Goal: Navigation & Orientation: Find specific page/section

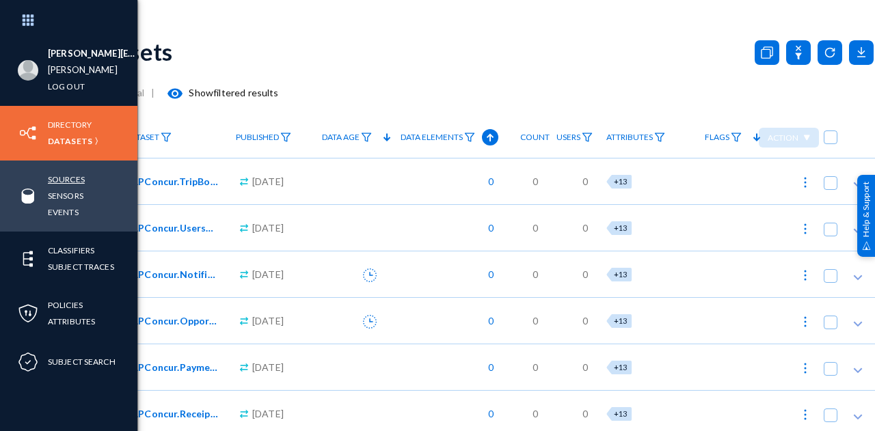
click at [70, 177] on link "Sources" at bounding box center [66, 180] width 37 height 16
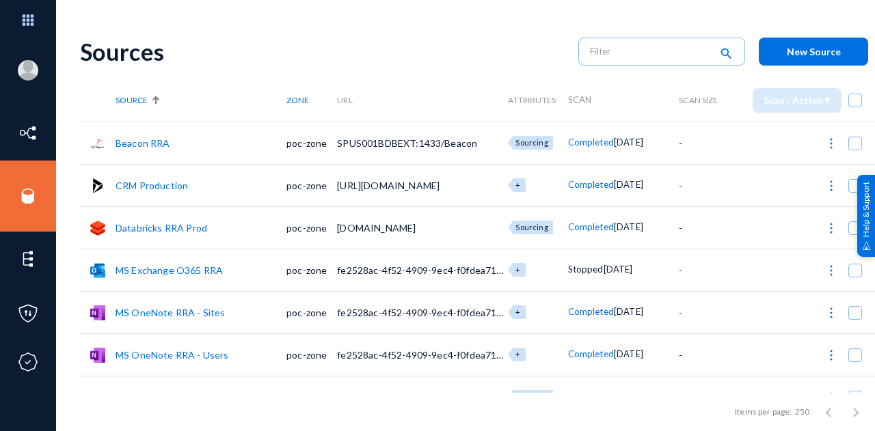
click at [136, 146] on link "Beacon RRA" at bounding box center [143, 143] width 55 height 12
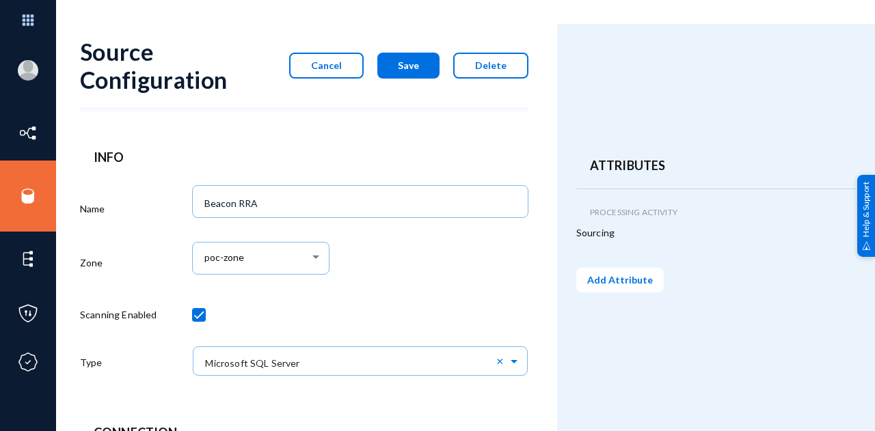
click at [350, 70] on button "Cancel" at bounding box center [326, 66] width 75 height 26
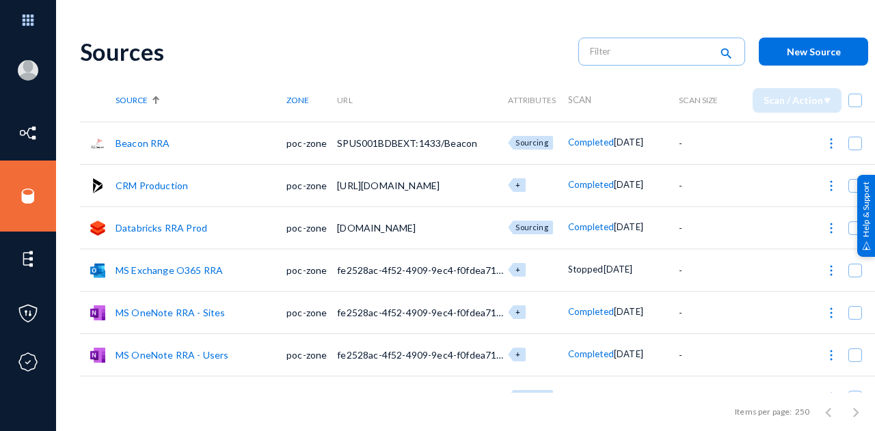
click at [128, 189] on link "CRM Production" at bounding box center [152, 186] width 72 height 12
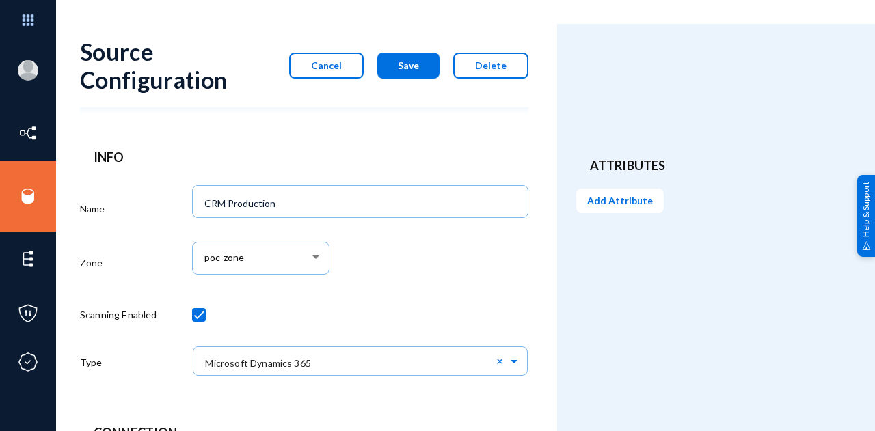
click at [327, 64] on span "Cancel" at bounding box center [326, 65] width 31 height 12
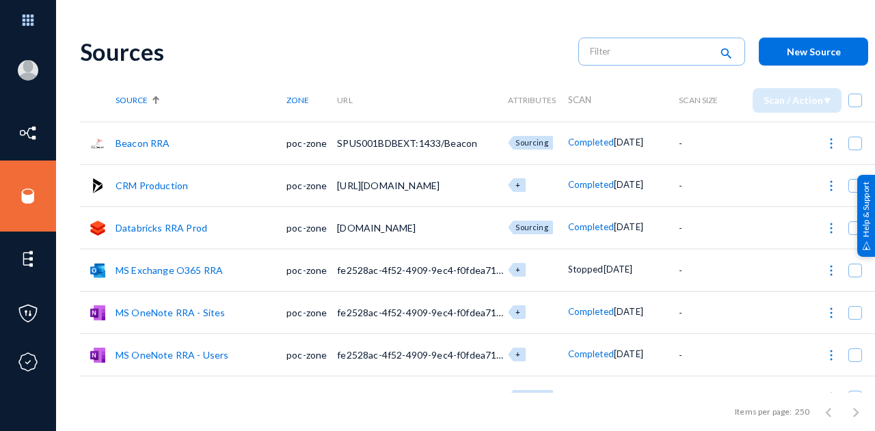
click at [167, 265] on link "MS Exchange O365 RRA" at bounding box center [169, 271] width 107 height 12
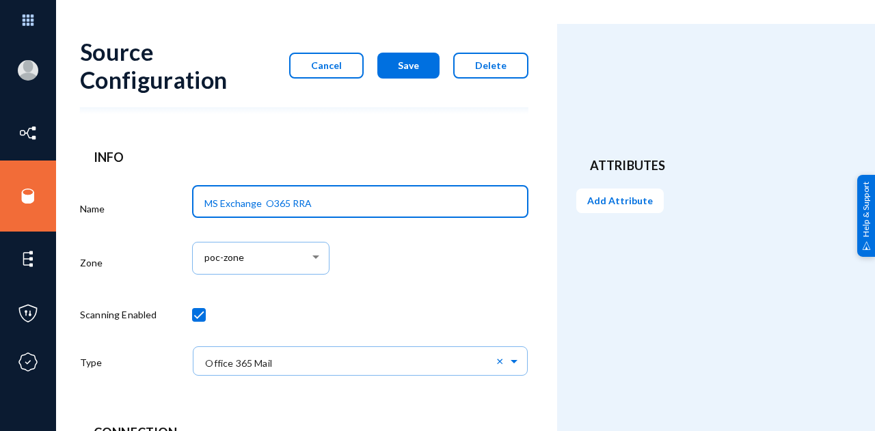
drag, startPoint x: 287, startPoint y: 199, endPoint x: 201, endPoint y: 200, distance: 86.1
click at [201, 200] on div "MS Exchange O365 RRA" at bounding box center [360, 201] width 322 height 36
click at [305, 85] on div "Source Configuration Cancel Save Delete" at bounding box center [304, 65] width 448 height 83
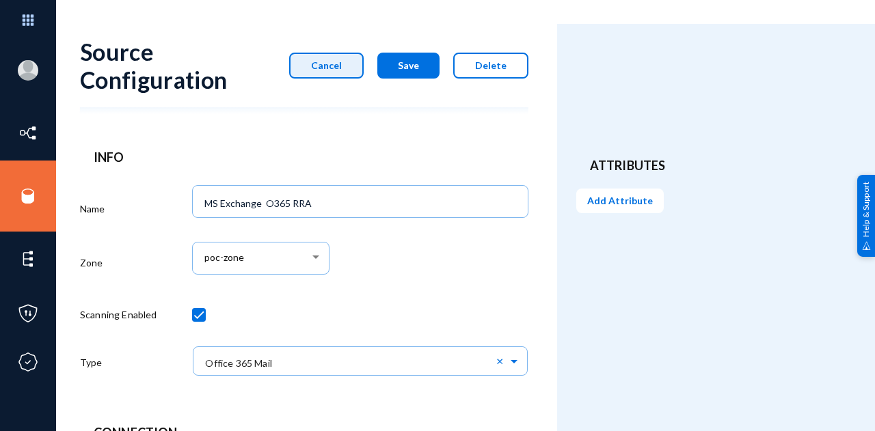
click at [314, 76] on button "Cancel" at bounding box center [326, 66] width 75 height 26
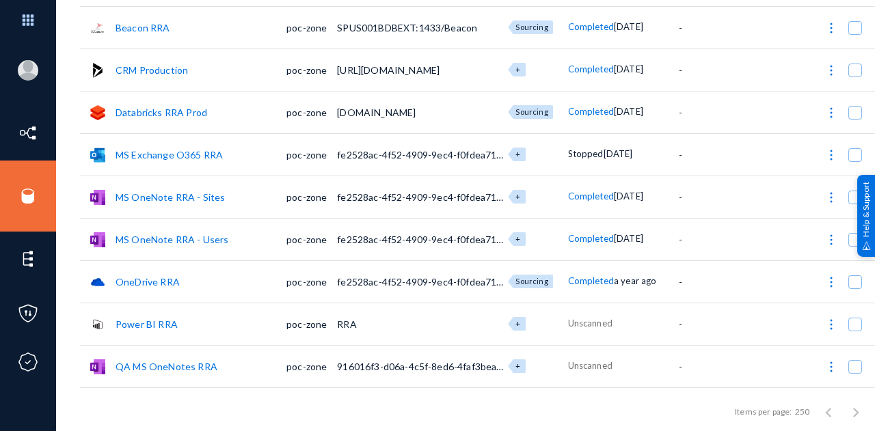
scroll to position [137, 0]
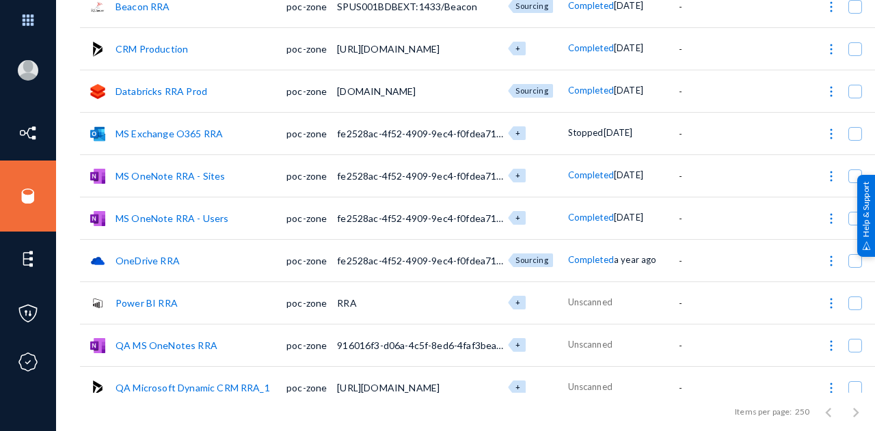
click at [134, 261] on link "OneDrive RRA" at bounding box center [148, 261] width 64 height 12
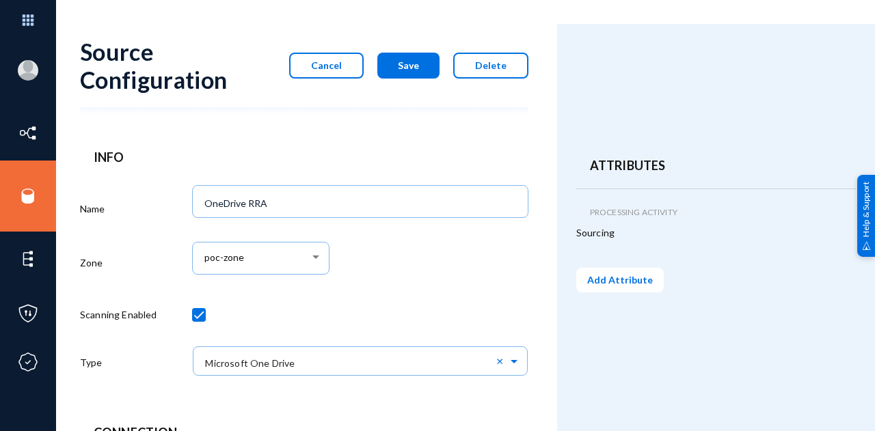
click at [327, 57] on button "Cancel" at bounding box center [326, 66] width 75 height 26
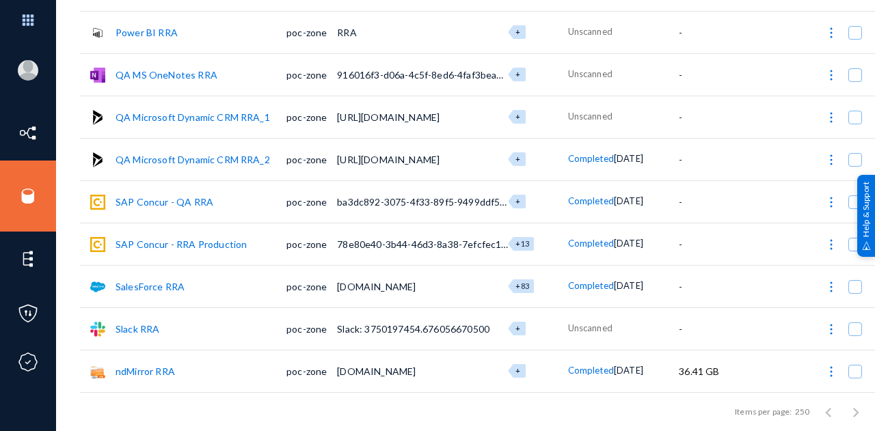
scroll to position [412, 0]
click at [137, 366] on link "ndMirror RRA" at bounding box center [145, 372] width 59 height 12
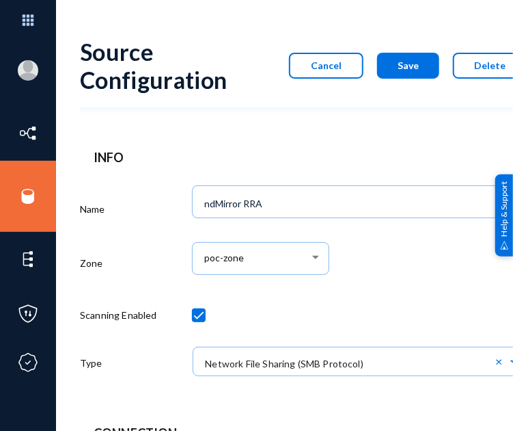
click at [320, 64] on span "Cancel" at bounding box center [326, 65] width 31 height 12
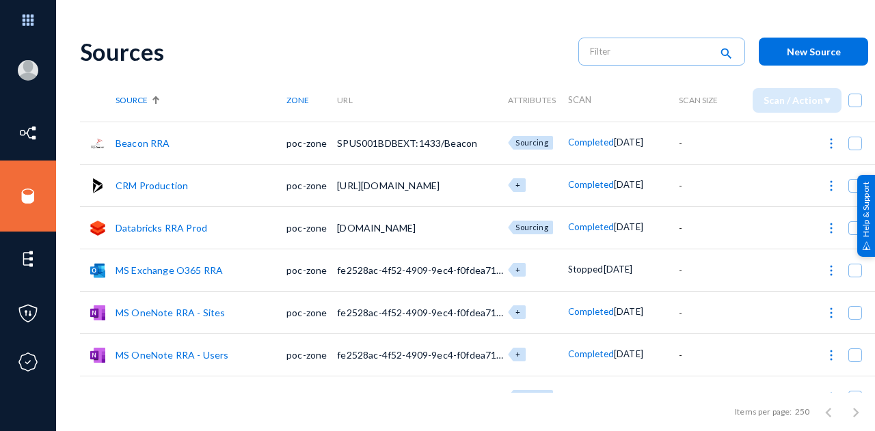
click at [589, 144] on span "Completed" at bounding box center [591, 142] width 46 height 11
click at [384, 51] on div at bounding box center [437, 215] width 875 height 431
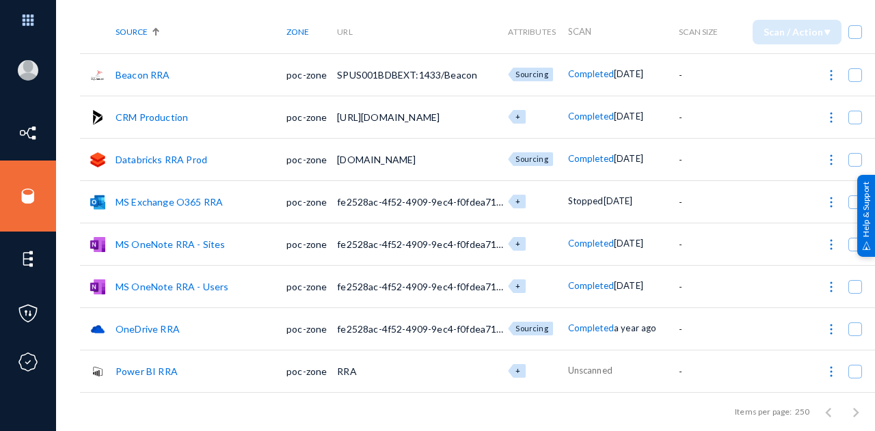
click at [604, 200] on span "[DATE]" at bounding box center [618, 201] width 29 height 11
click at [831, 199] on img at bounding box center [831, 203] width 14 height 14
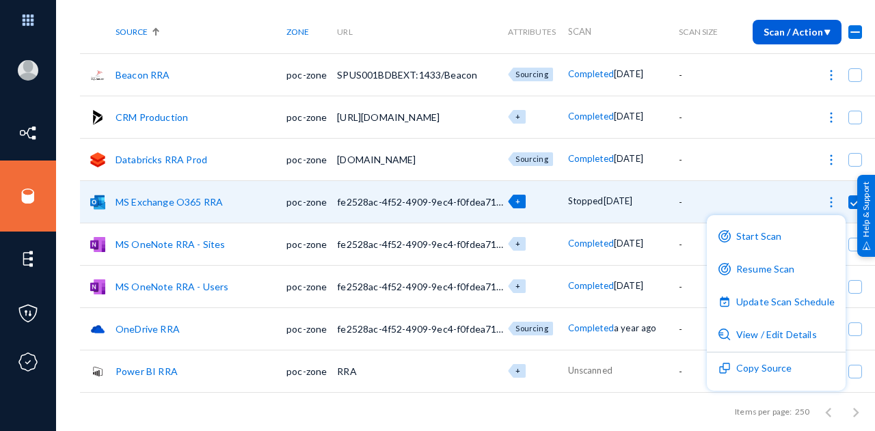
click at [189, 12] on div at bounding box center [437, 215] width 875 height 431
checkbox input "false"
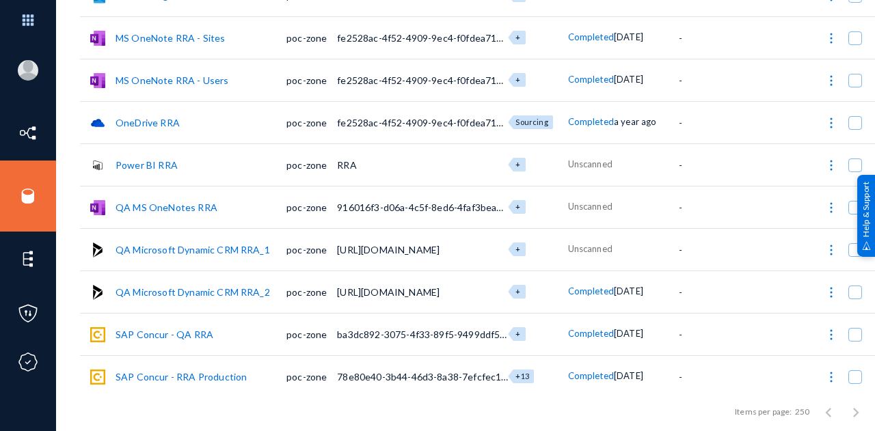
scroll to position [275, 0]
click at [138, 162] on link "Power BI RRA" at bounding box center [147, 165] width 62 height 12
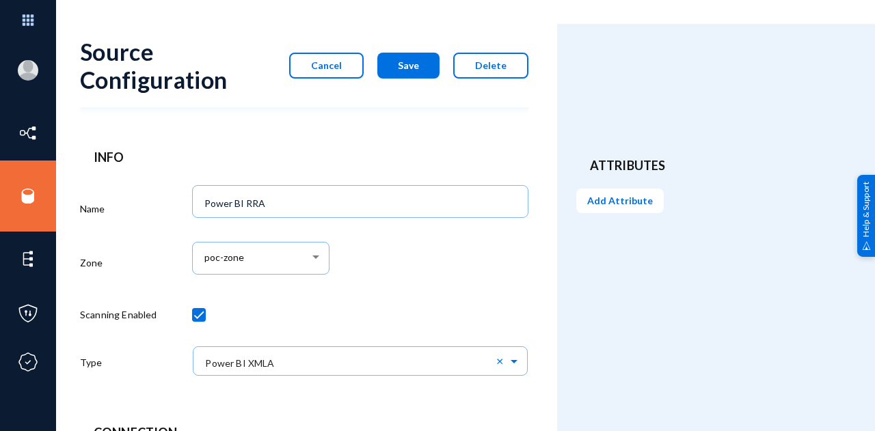
click at [342, 69] on span "Cancel" at bounding box center [326, 65] width 31 height 12
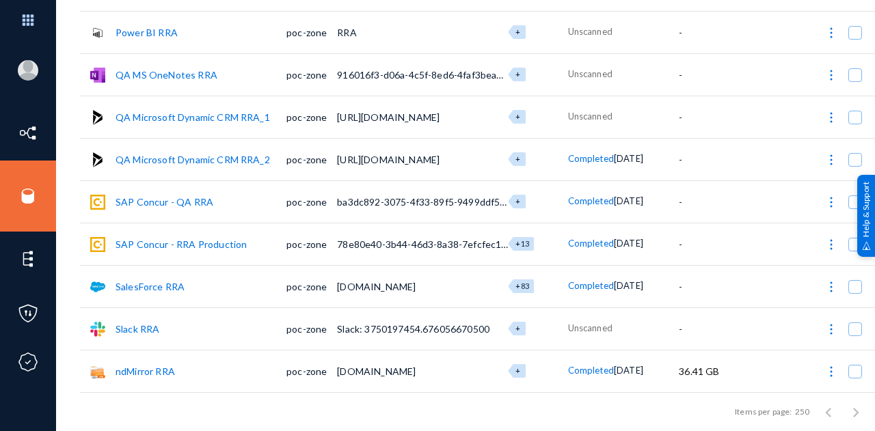
scroll to position [412, 0]
